Goal: Task Accomplishment & Management: Complete application form

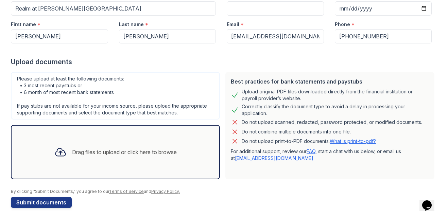
scroll to position [85, 0]
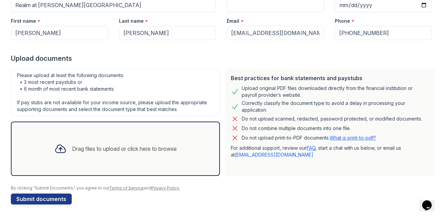
click at [109, 150] on div "Drag files to upload or click here to browse" at bounding box center [124, 149] width 105 height 8
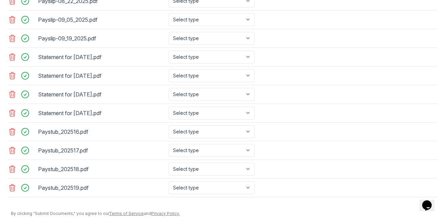
scroll to position [355, 0]
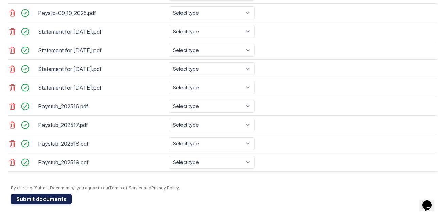
click at [60, 202] on button "Submit documents" at bounding box center [41, 199] width 61 height 11
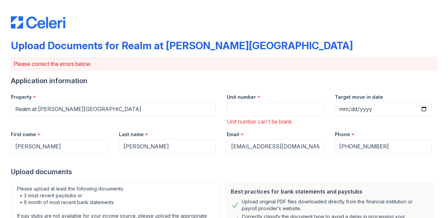
scroll to position [13, 0]
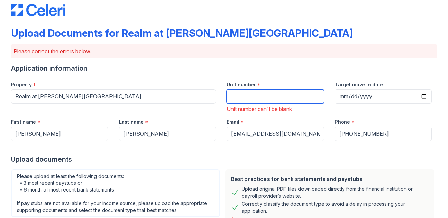
click at [284, 96] on input "Unit number" at bounding box center [275, 96] width 97 height 14
type input "0"
type input "201"
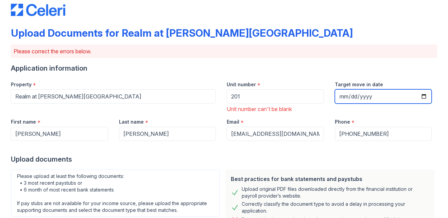
click at [417, 96] on input "Target move in date" at bounding box center [383, 96] width 97 height 14
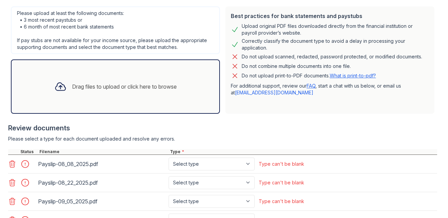
scroll to position [284, 0]
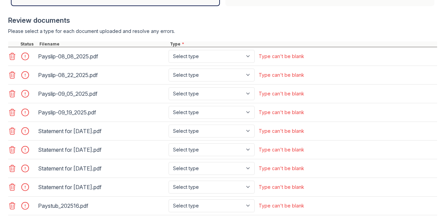
click at [441, 150] on main "Upload Documents for Realm at [PERSON_NAME][GEOGRAPHIC_DATA] Please correct the…" at bounding box center [224, 109] width 448 height 218
click at [214, 55] on select "Select type Paystub Bank Statement Offer Letter Tax Documents Benefit Award Let…" at bounding box center [212, 56] width 86 height 13
select select "paystub"
click at [169, 50] on select "Select type Paystub Bank Statement Offer Letter Tax Documents Benefit Award Let…" at bounding box center [212, 56] width 86 height 13
click at [209, 71] on select "Select type Paystub Bank Statement Offer Letter Tax Documents Benefit Award Let…" at bounding box center [212, 75] width 86 height 13
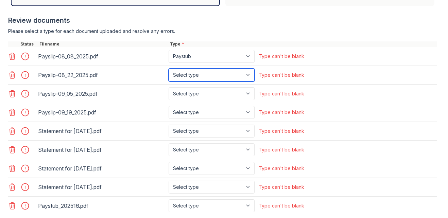
select select "paystub"
click at [169, 69] on select "Select type Paystub Bank Statement Offer Letter Tax Documents Benefit Award Let…" at bounding box center [212, 75] width 86 height 13
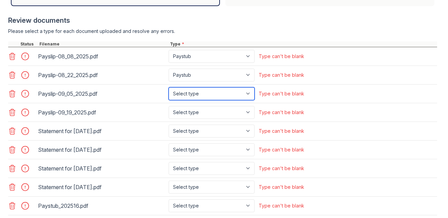
click at [199, 93] on select "Select type Paystub Bank Statement Offer Letter Tax Documents Benefit Award Let…" at bounding box center [212, 93] width 86 height 13
select select "paystub"
click at [169, 87] on select "Select type Paystub Bank Statement Offer Letter Tax Documents Benefit Award Let…" at bounding box center [212, 93] width 86 height 13
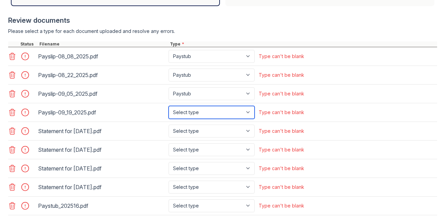
click at [199, 108] on select "Select type Paystub Bank Statement Offer Letter Tax Documents Benefit Award Let…" at bounding box center [212, 112] width 86 height 13
select select "paystub"
click at [169, 106] on select "Select type Paystub Bank Statement Offer Letter Tax Documents Benefit Award Let…" at bounding box center [212, 112] width 86 height 13
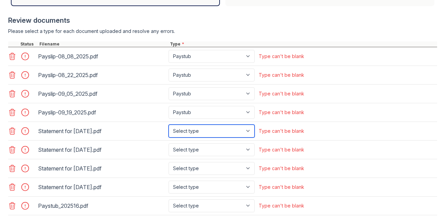
click at [196, 131] on select "Select type Paystub Bank Statement Offer Letter Tax Documents Benefit Award Let…" at bounding box center [212, 131] width 86 height 13
select select "paystub"
click at [169, 125] on select "Select type Paystub Bank Statement Offer Letter Tax Documents Benefit Award Let…" at bounding box center [212, 131] width 86 height 13
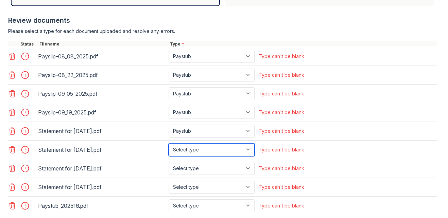
click at [194, 149] on select "Select type Paystub Bank Statement Offer Letter Tax Documents Benefit Award Let…" at bounding box center [212, 150] width 86 height 13
select select "paystub"
click at [169, 144] on select "Select type Paystub Bank Statement Offer Letter Tax Documents Benefit Award Let…" at bounding box center [212, 150] width 86 height 13
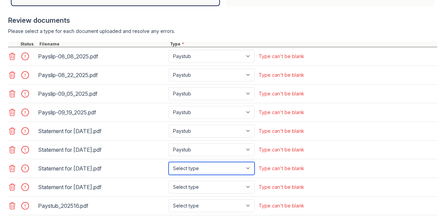
click at [195, 164] on select "Select type Paystub Bank Statement Offer Letter Tax Documents Benefit Award Let…" at bounding box center [212, 168] width 86 height 13
select select "paystub"
click at [169, 162] on select "Select type Paystub Bank Statement Offer Letter Tax Documents Benefit Award Let…" at bounding box center [212, 168] width 86 height 13
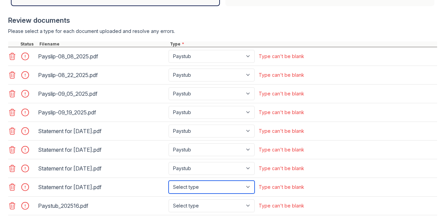
click at [192, 186] on select "Select type Paystub Bank Statement Offer Letter Tax Documents Benefit Award Let…" at bounding box center [212, 187] width 86 height 13
select select "paystub"
click at [169, 181] on select "Select type Paystub Bank Statement Offer Letter Tax Documents Benefit Award Let…" at bounding box center [212, 187] width 86 height 13
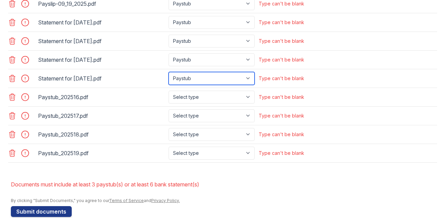
scroll to position [405, 0]
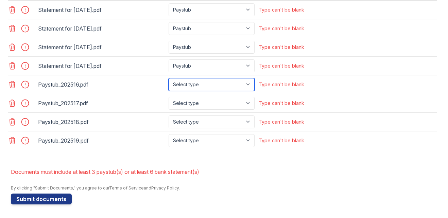
click at [227, 78] on select "Select type Paystub Bank Statement Offer Letter Tax Documents Benefit Award Let…" at bounding box center [212, 84] width 86 height 13
select select "paystub"
click at [169, 78] on select "Select type Paystub Bank Statement Offer Letter Tax Documents Benefit Award Let…" at bounding box center [212, 84] width 86 height 13
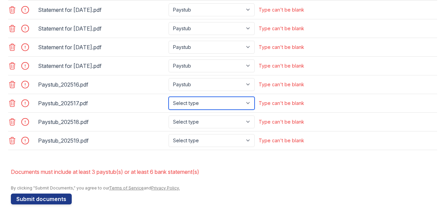
click at [219, 99] on select "Select type Paystub Bank Statement Offer Letter Tax Documents Benefit Award Let…" at bounding box center [212, 103] width 86 height 13
select select "paystub"
click at [169, 97] on select "Select type Paystub Bank Statement Offer Letter Tax Documents Benefit Award Let…" at bounding box center [212, 103] width 86 height 13
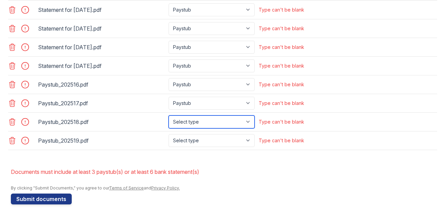
click at [211, 124] on select "Select type Paystub Bank Statement Offer Letter Tax Documents Benefit Award Let…" at bounding box center [212, 122] width 86 height 13
select select "paystub"
click at [169, 116] on select "Select type Paystub Bank Statement Offer Letter Tax Documents Benefit Award Let…" at bounding box center [212, 122] width 86 height 13
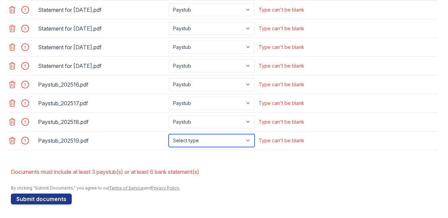
click at [207, 138] on select "Select type Paystub Bank Statement Offer Letter Tax Documents Benefit Award Let…" at bounding box center [212, 140] width 86 height 13
select select "paystub"
click at [169, 134] on select "Select type Paystub Bank Statement Offer Letter Tax Documents Benefit Award Let…" at bounding box center [212, 140] width 86 height 13
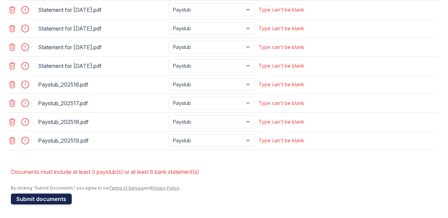
click at [48, 197] on button "Submit documents" at bounding box center [41, 199] width 61 height 11
